Goal: Information Seeking & Learning: Learn about a topic

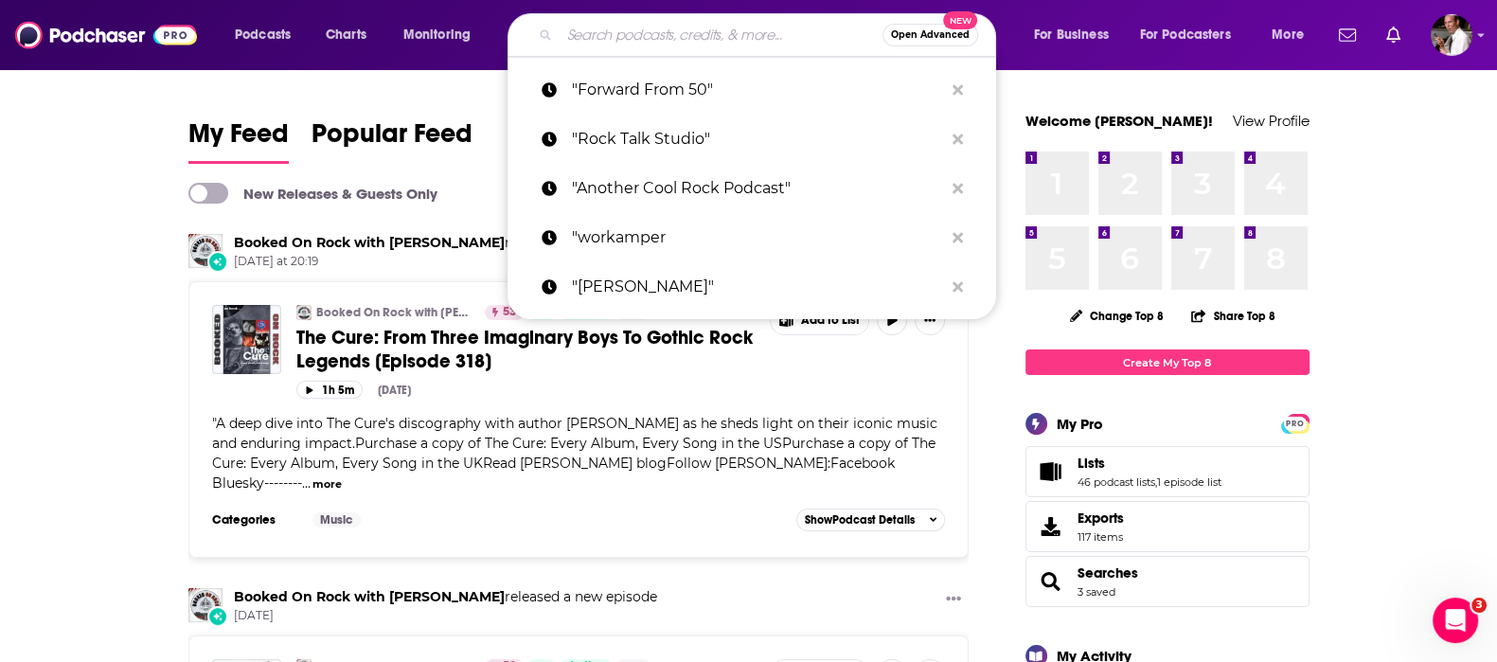
click at [581, 30] on input "Search podcasts, credits, & more..." at bounding box center [721, 35] width 323 height 30
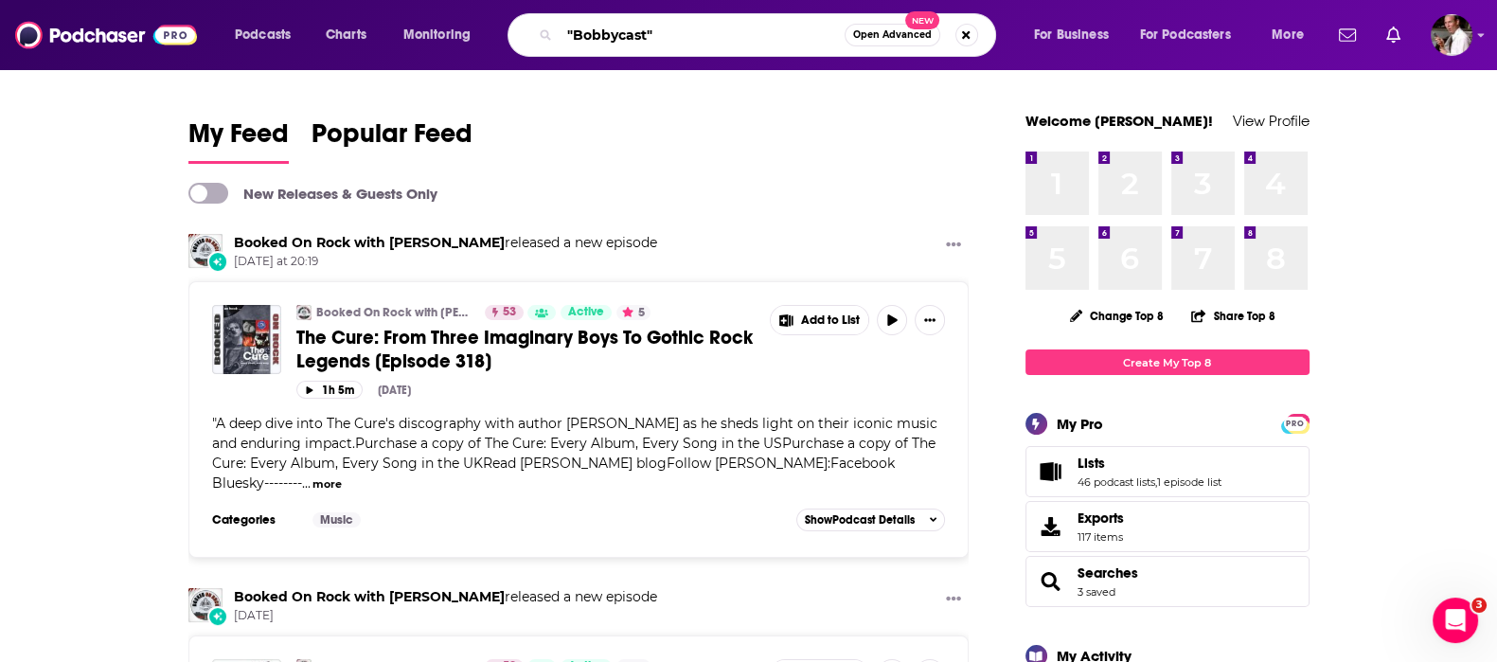
type input ""Bobbycast""
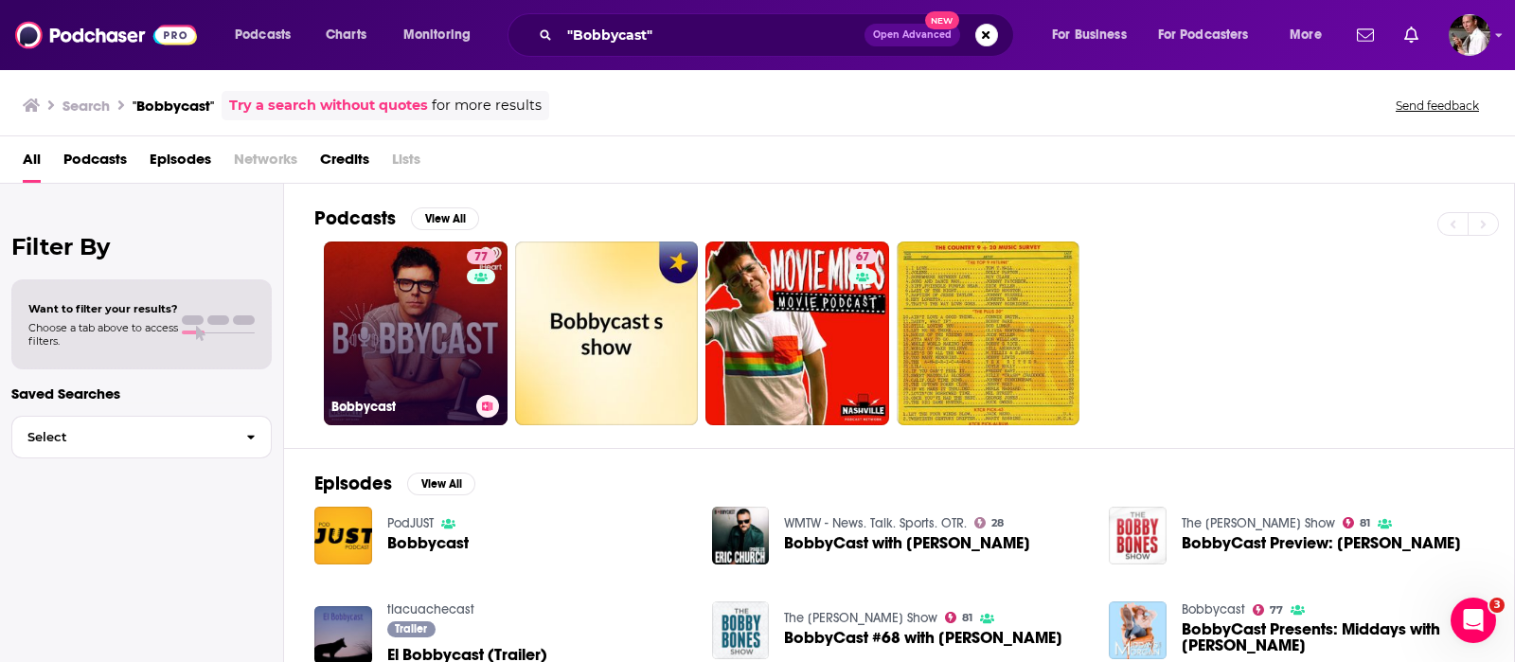
click at [437, 334] on link "77 Bobbycast" at bounding box center [416, 333] width 184 height 184
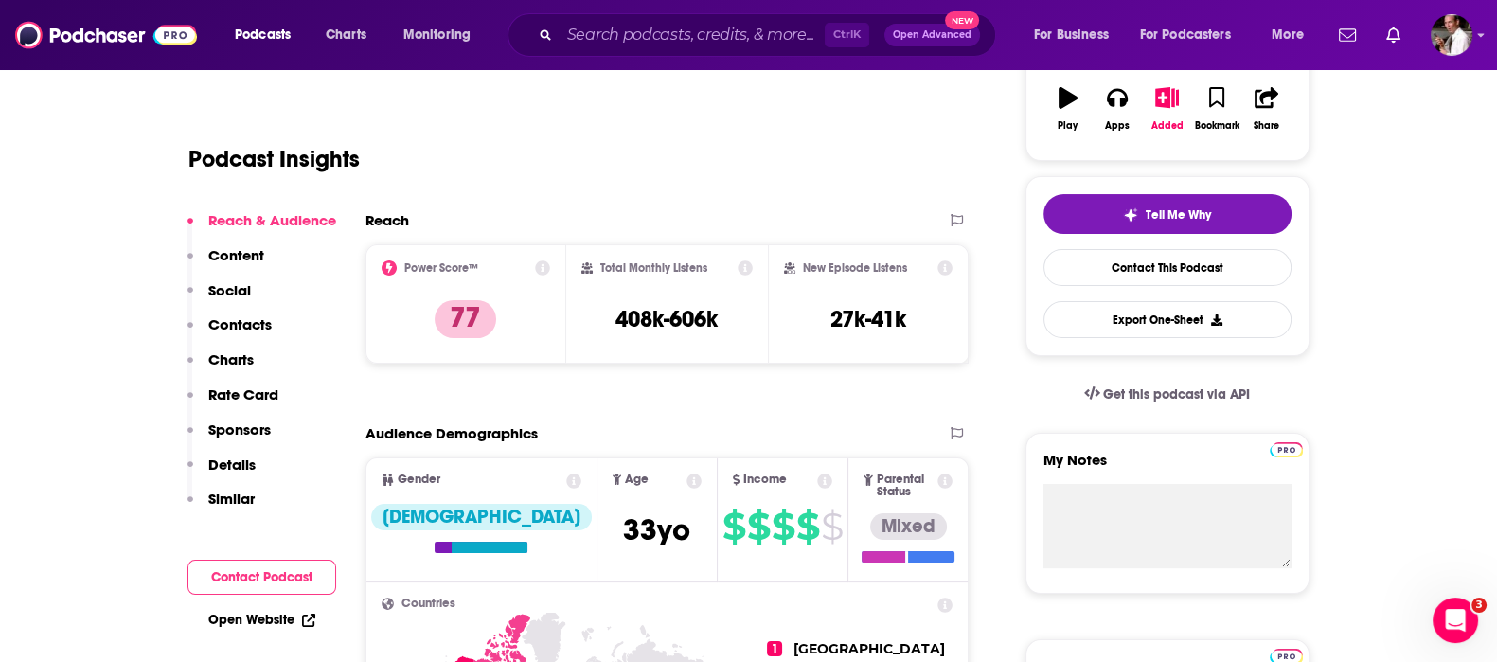
scroll to position [315, 0]
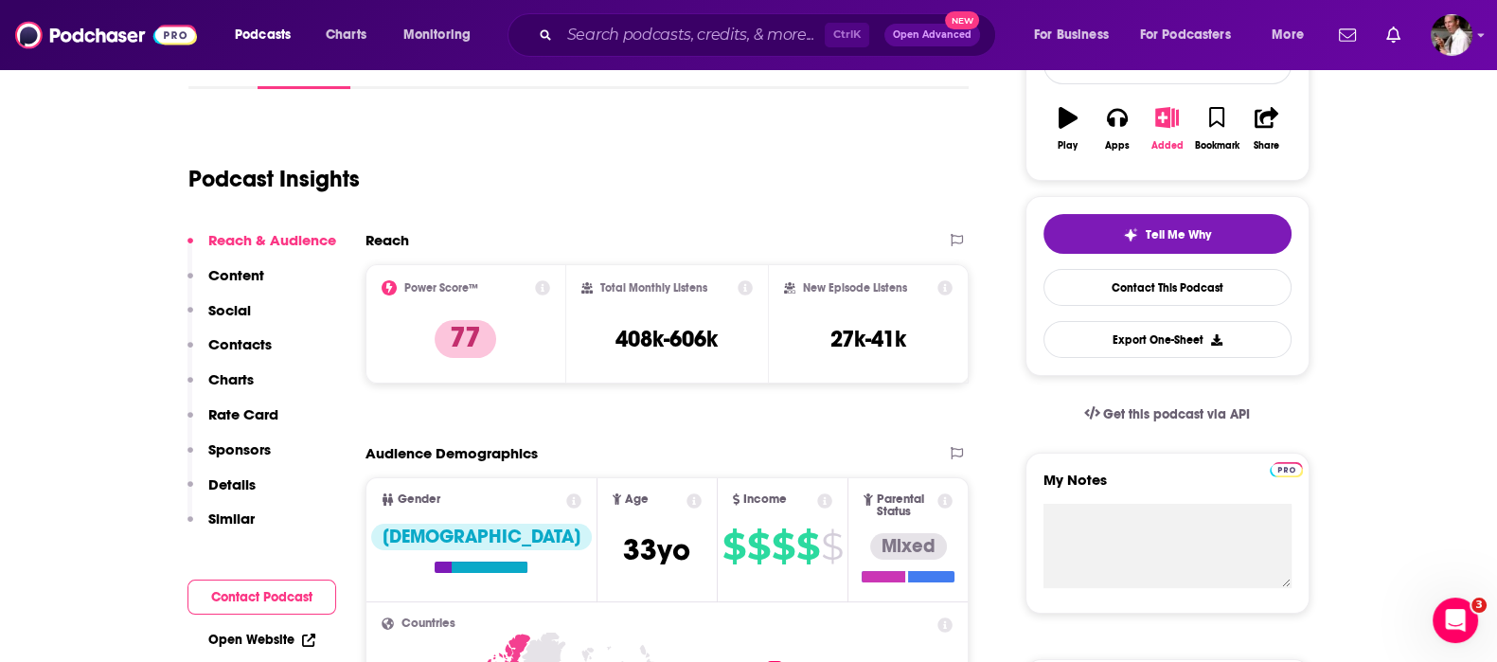
click at [1160, 113] on icon "button" at bounding box center [1167, 117] width 24 height 21
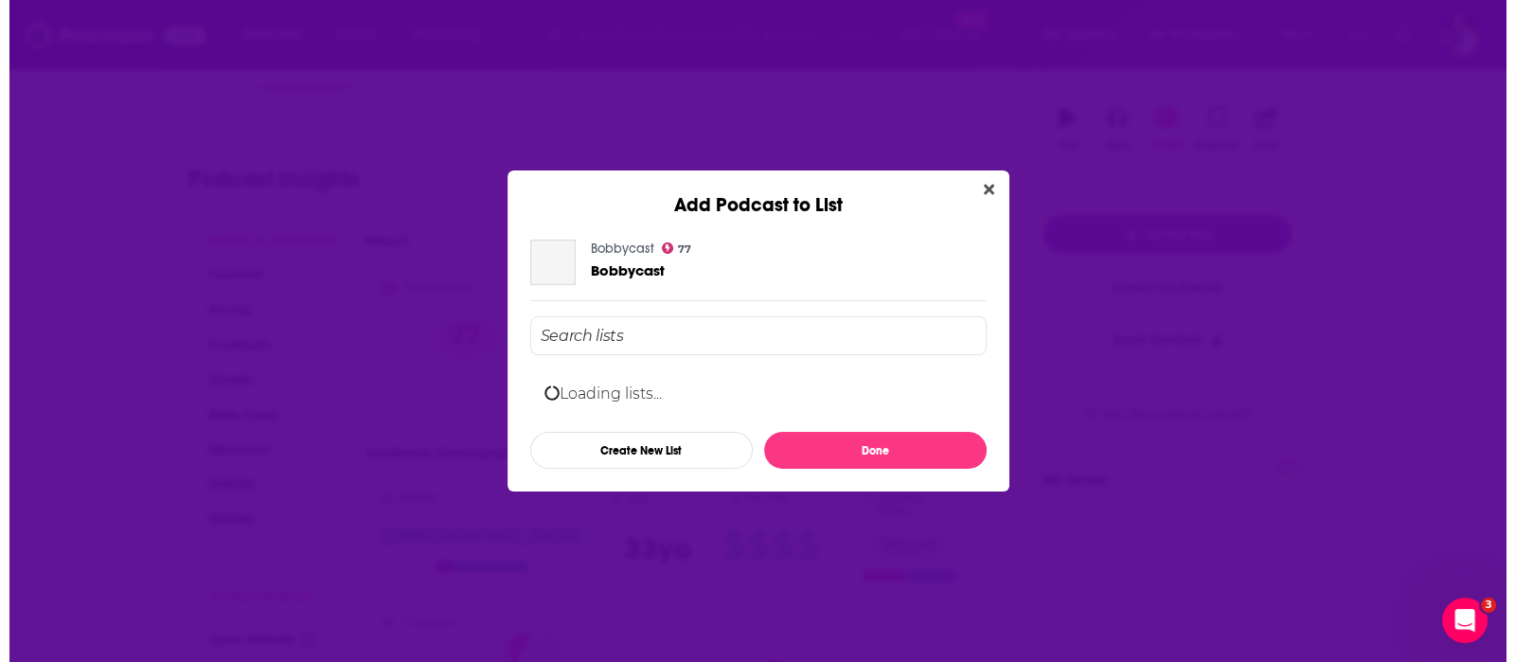
scroll to position [0, 0]
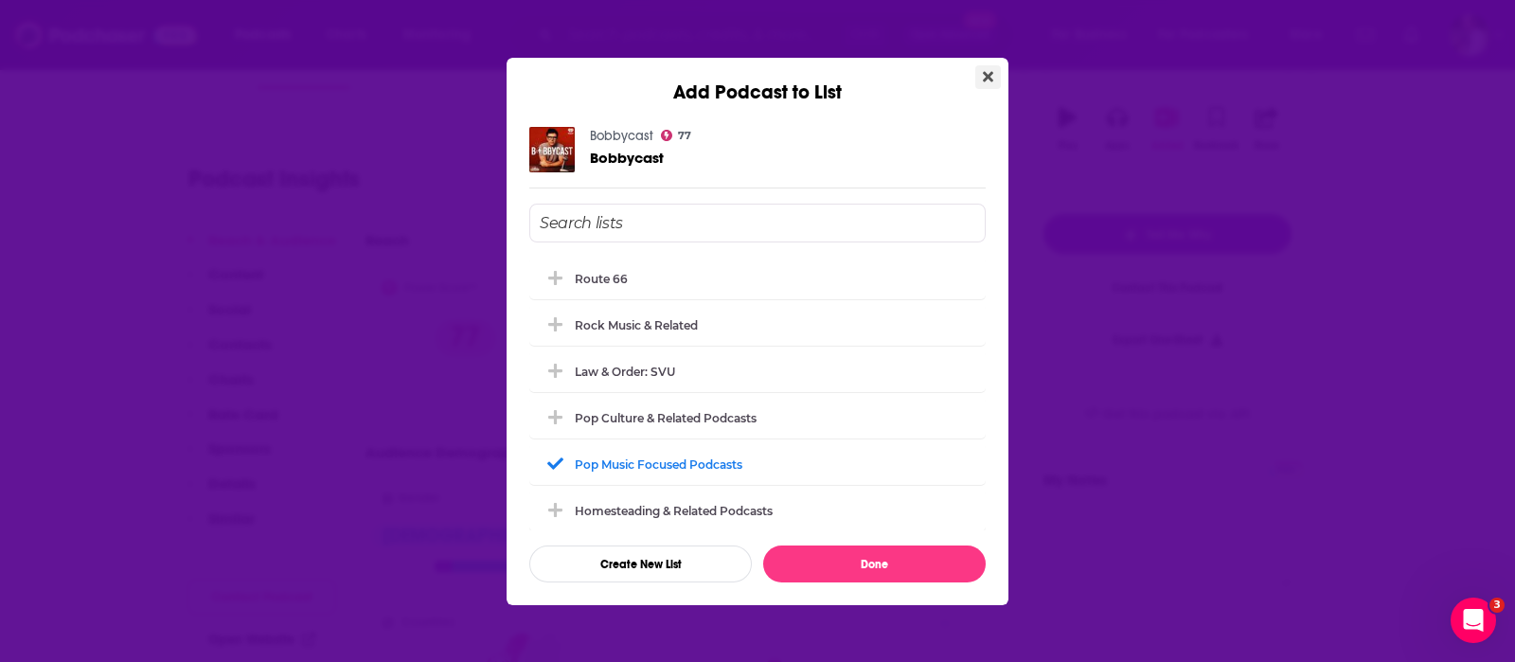
click at [989, 73] on icon "Close" at bounding box center [988, 76] width 10 height 10
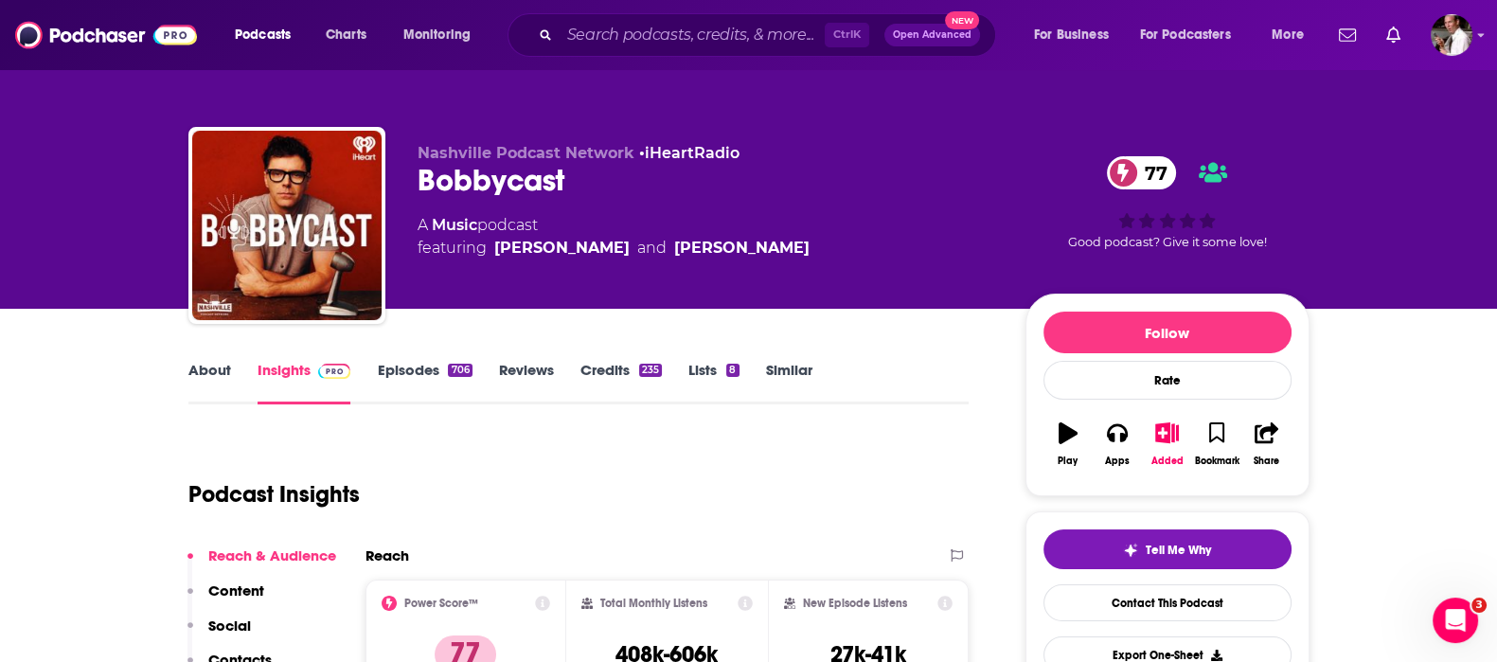
click at [400, 364] on link "Episodes 706" at bounding box center [424, 383] width 95 height 44
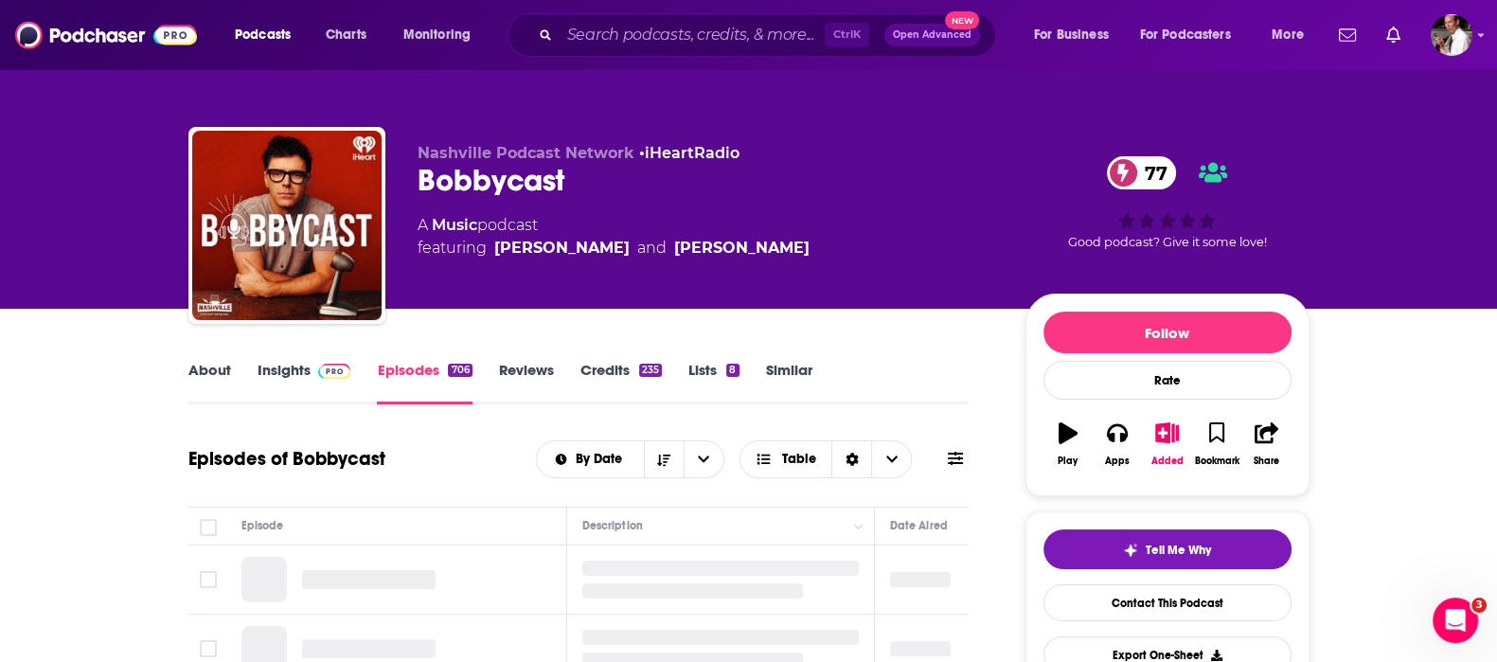
scroll to position [157, 0]
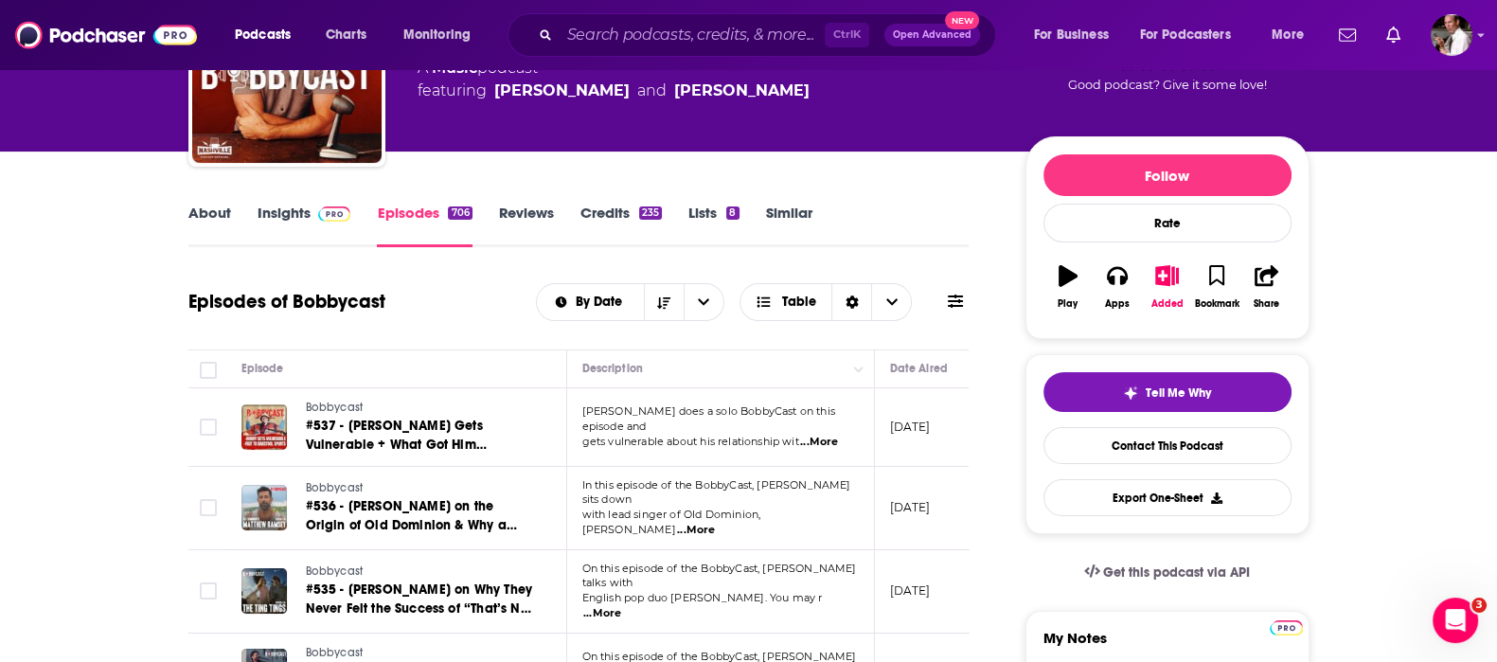
click at [824, 435] on span "...More" at bounding box center [819, 442] width 38 height 15
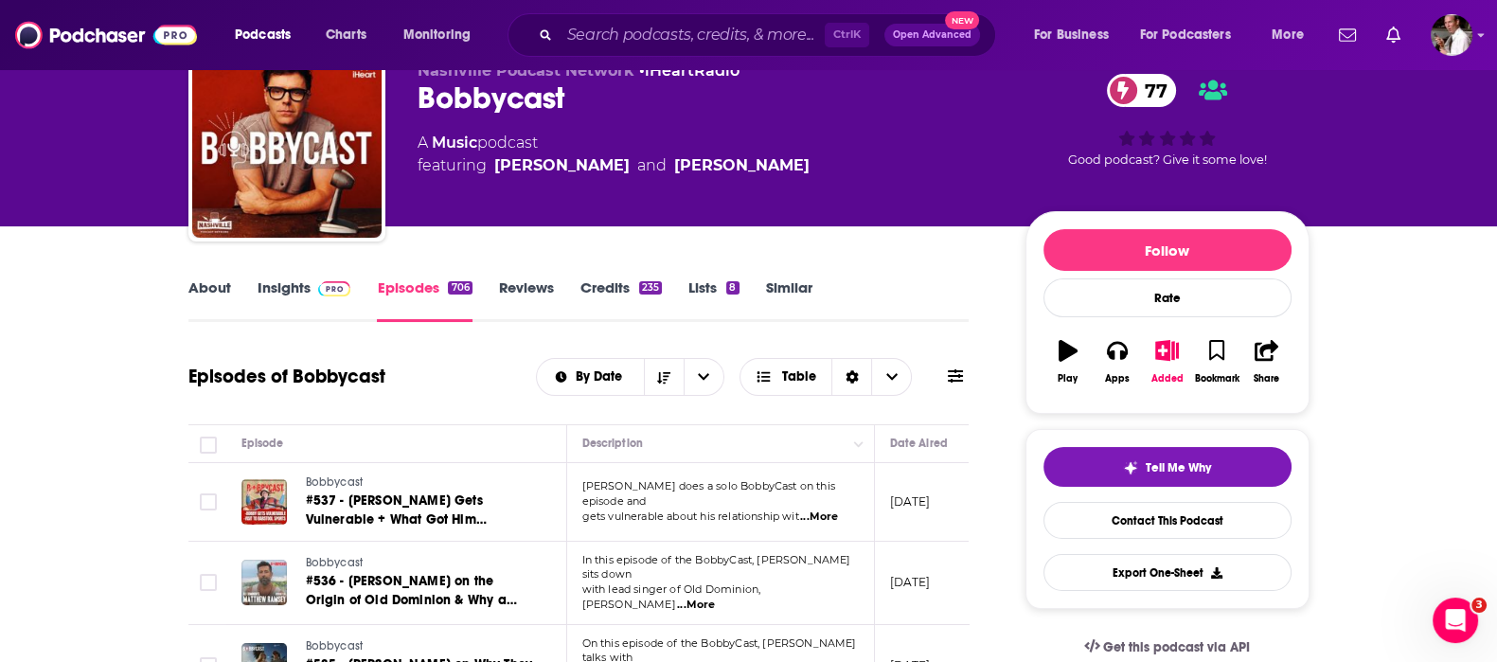
scroll to position [0, 0]
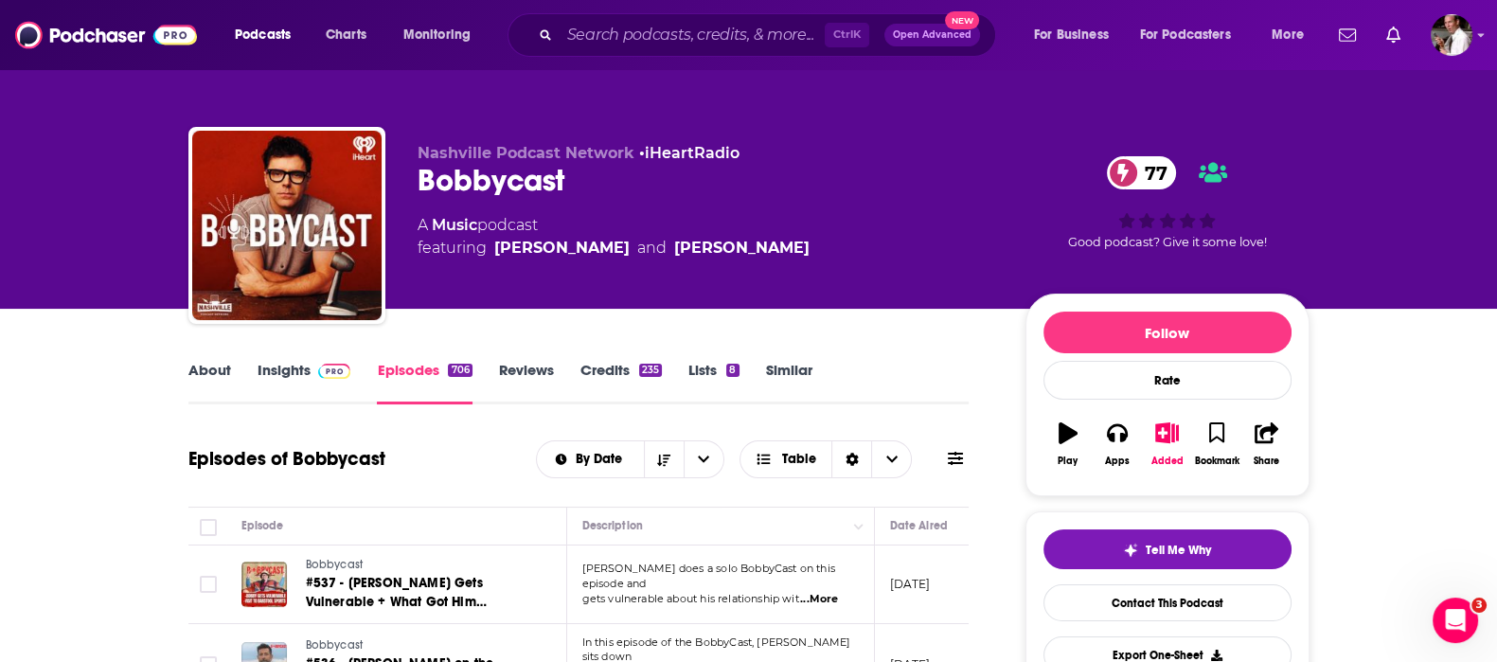
click at [267, 364] on link "Insights" at bounding box center [305, 383] width 94 height 44
